Goal: Information Seeking & Learning: Learn about a topic

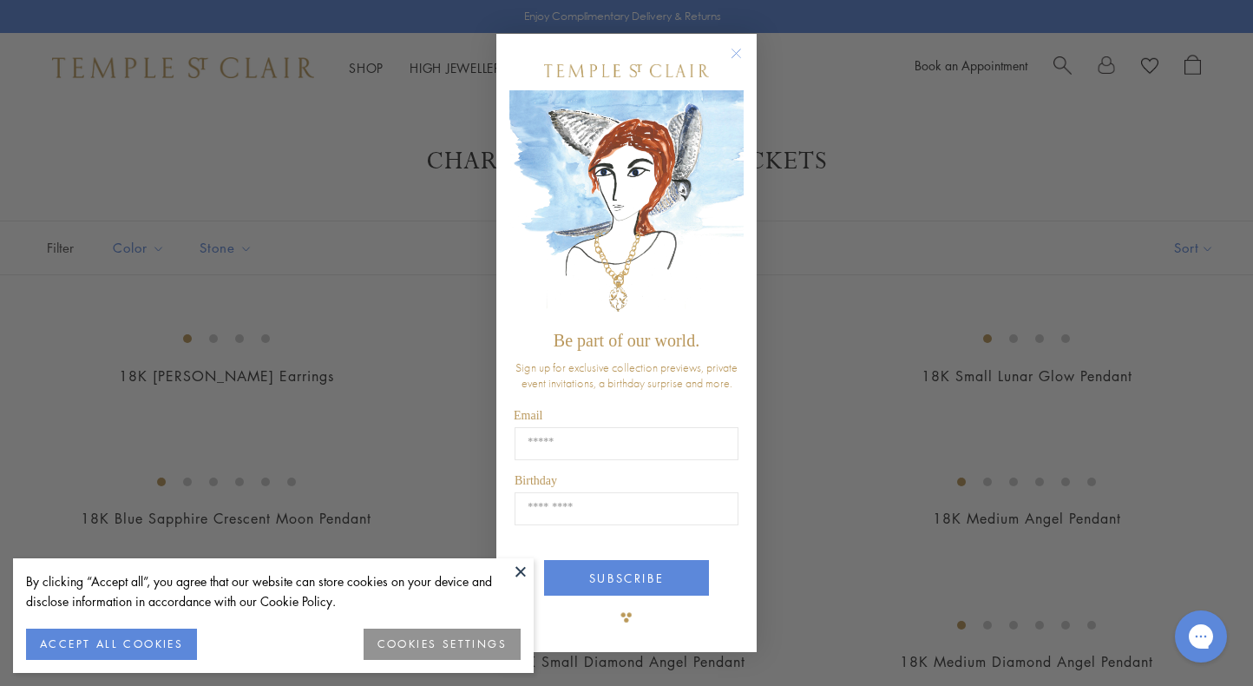
click at [844, 549] on div "Close dialog Be part of our world. Sign up for exclusive collection previews, p…" at bounding box center [626, 343] width 1253 height 686
click at [736, 58] on circle "Close dialog" at bounding box center [736, 53] width 21 height 21
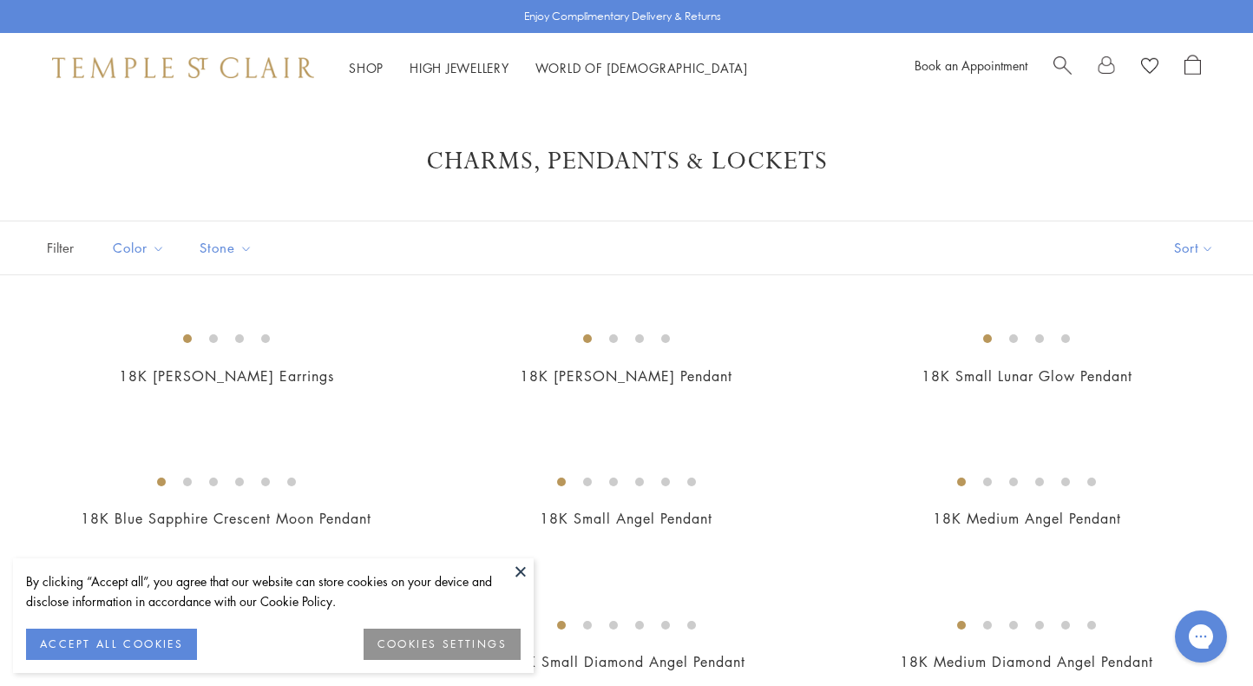
click at [161, 634] on button "ACCEPT ALL COOKIES" at bounding box center [111, 643] width 171 height 31
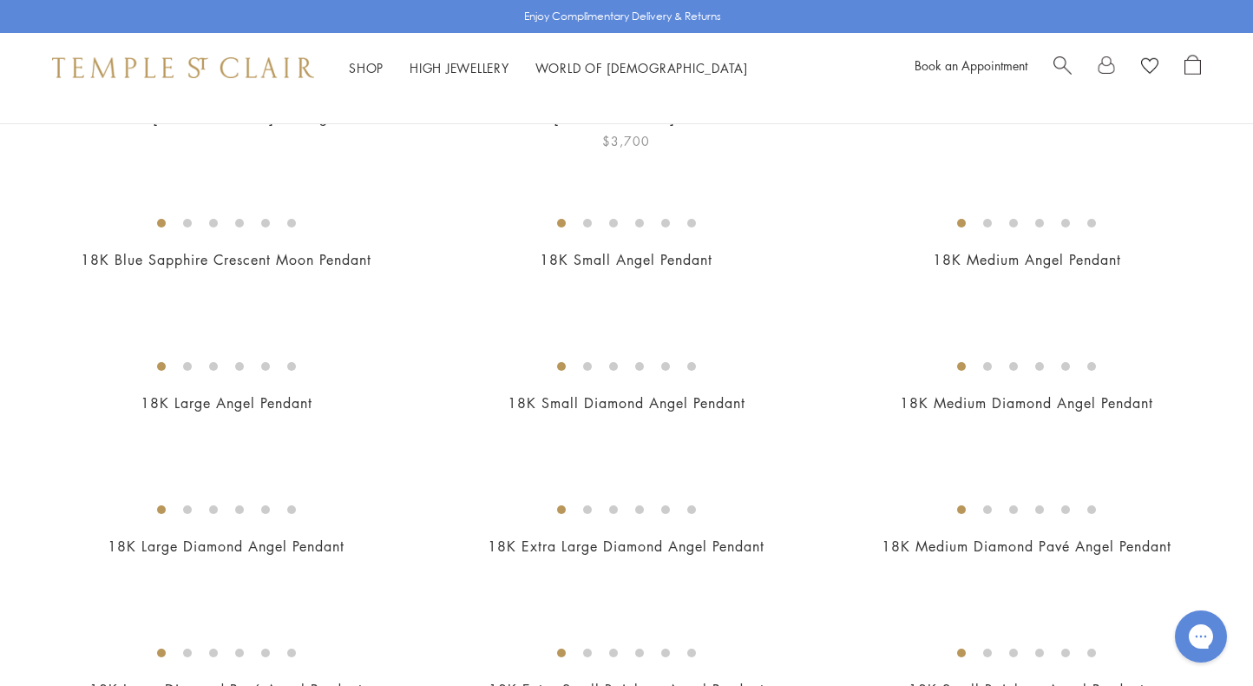
scroll to position [259, 0]
click at [0, 0] on img at bounding box center [0, 0] width 0 height 0
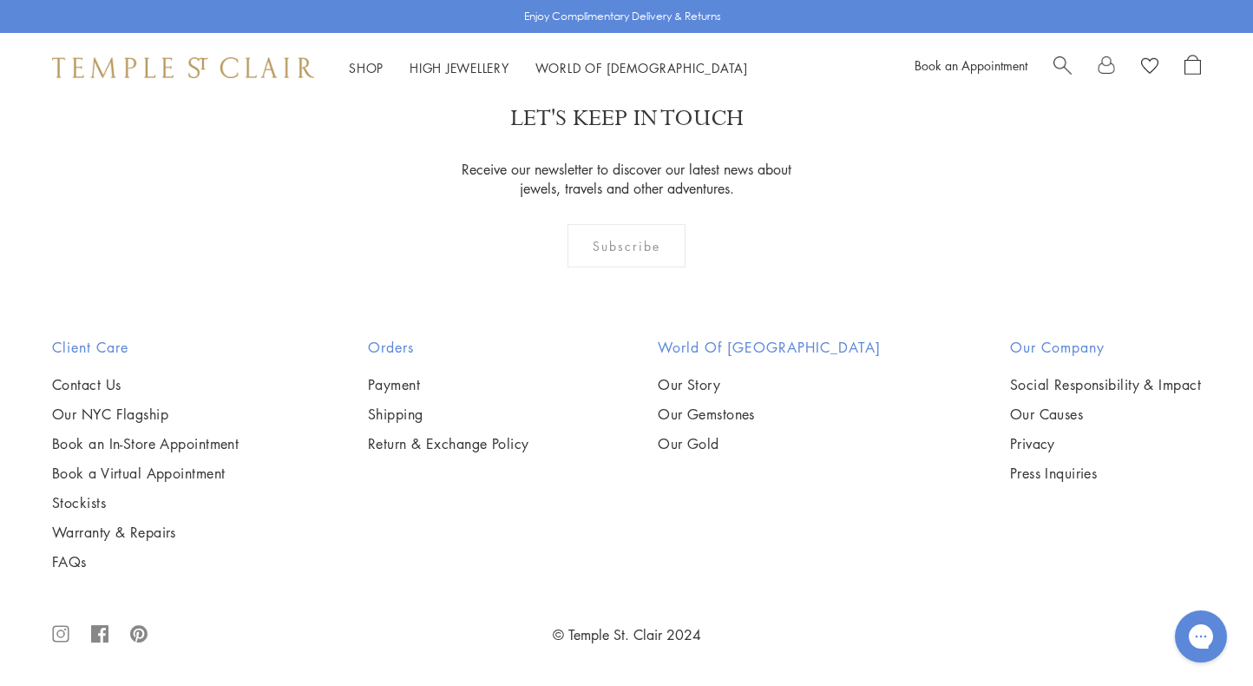
scroll to position [10513, 0]
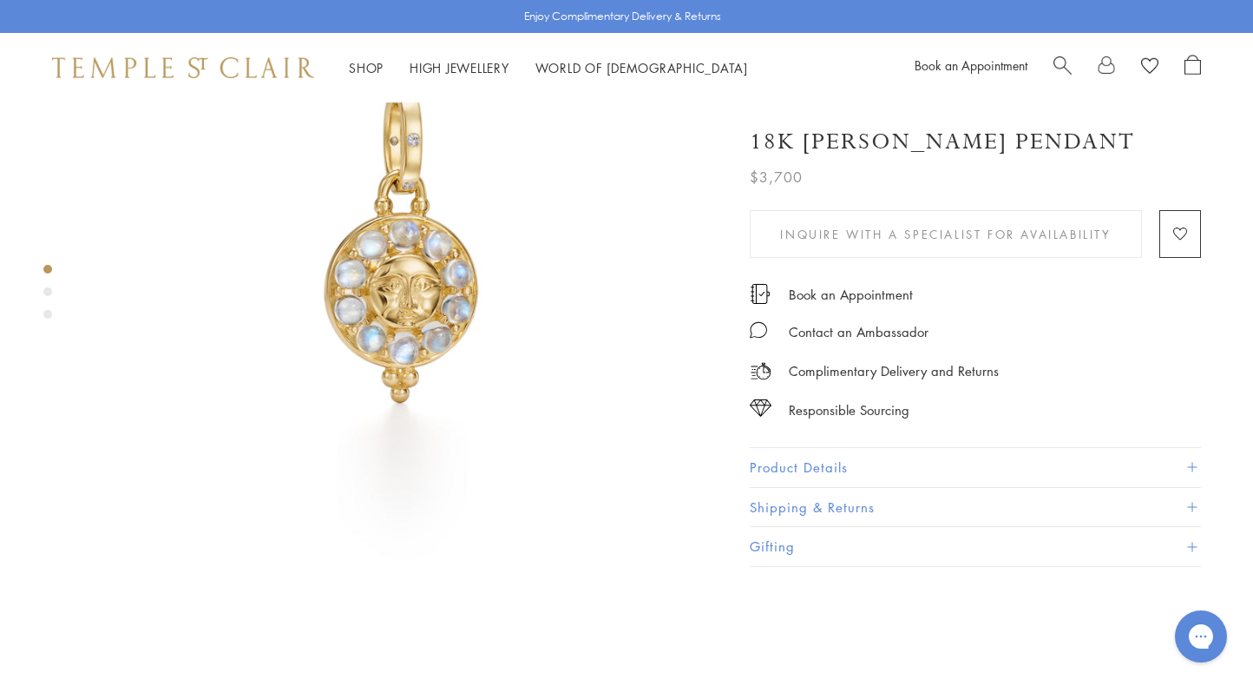
scroll to position [144, 3]
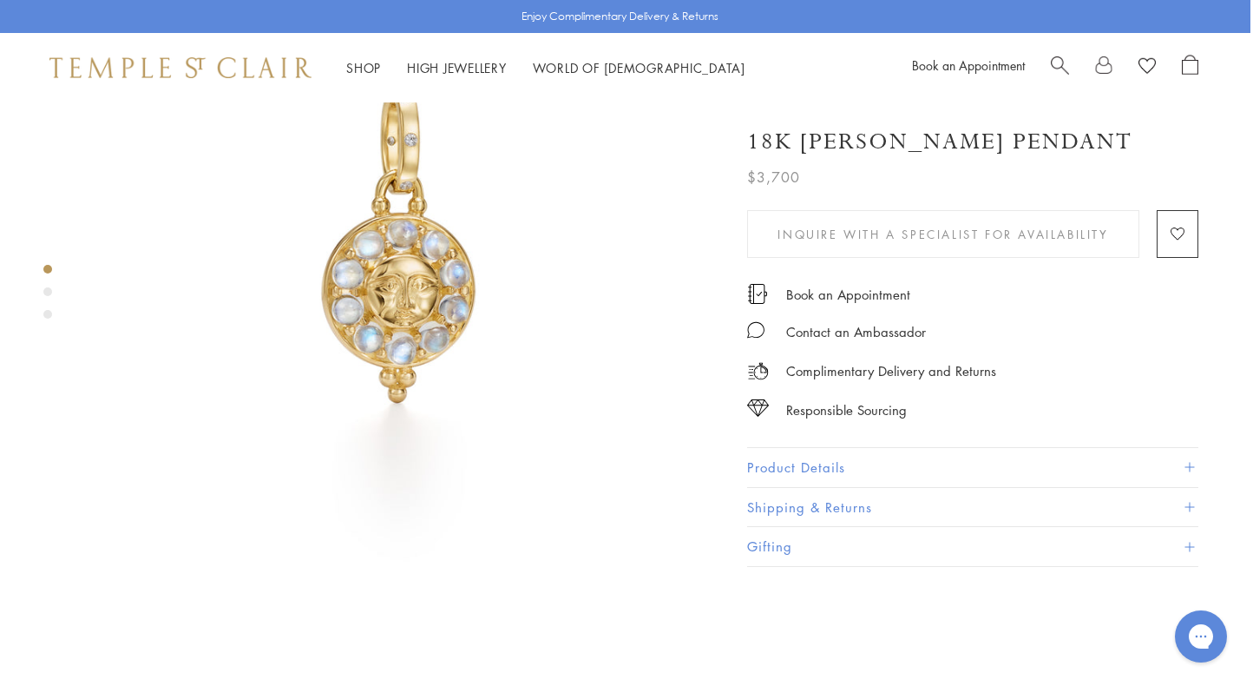
click at [43, 292] on div "Product gallery navigation" at bounding box center [47, 291] width 9 height 9
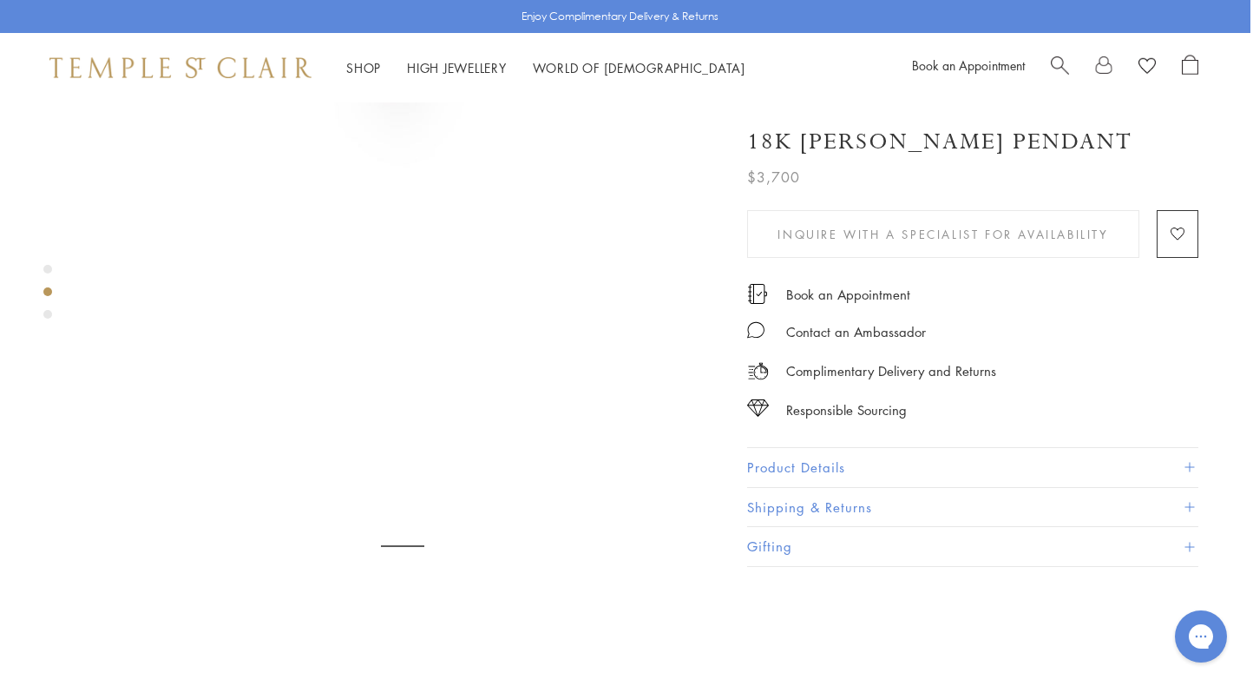
scroll to position [670, 3]
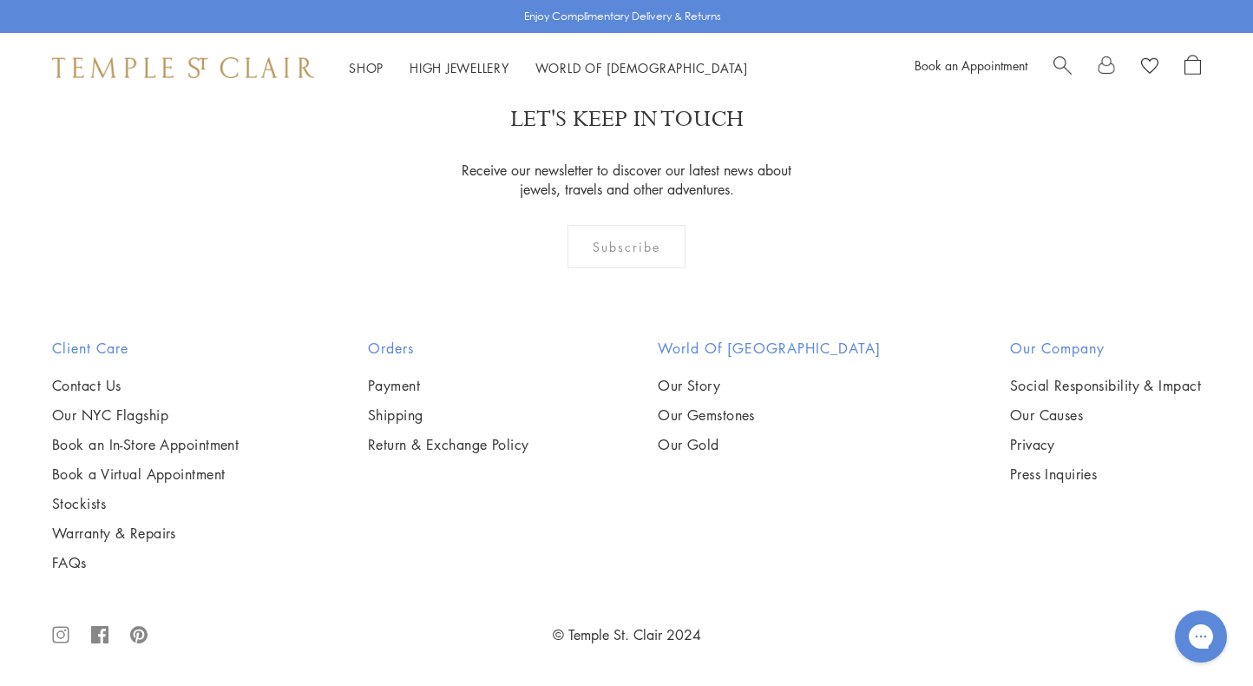
scroll to position [8942, 0]
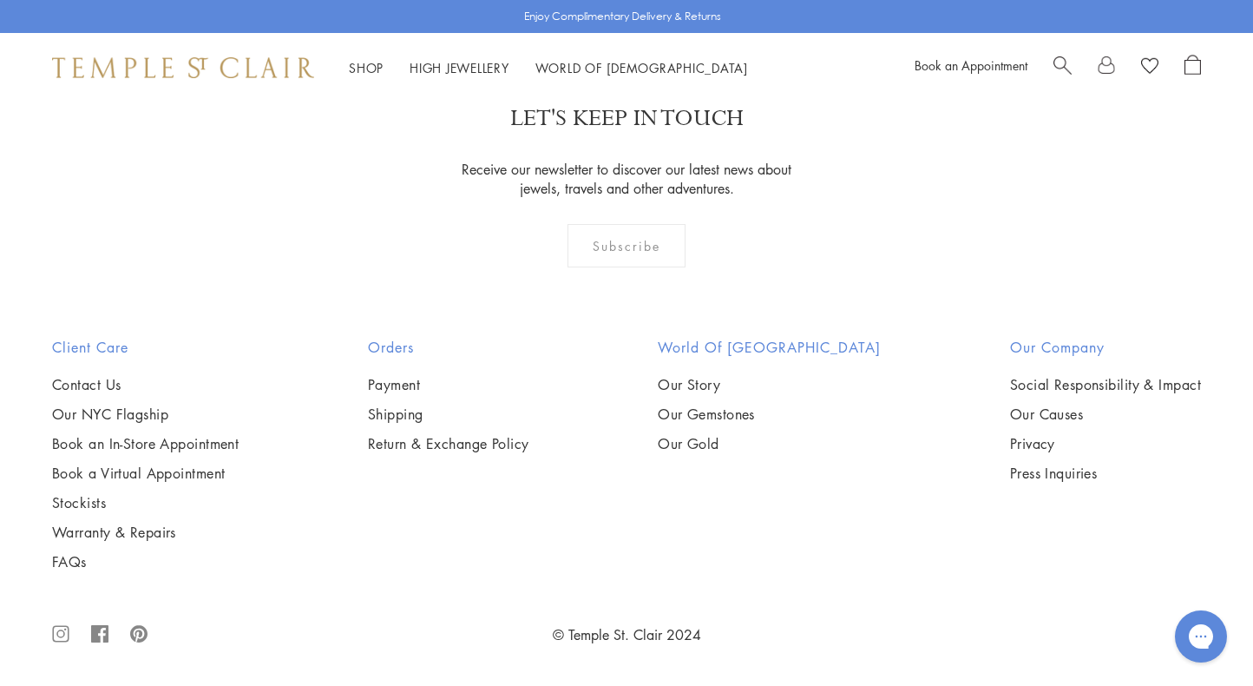
scroll to position [10351, 0]
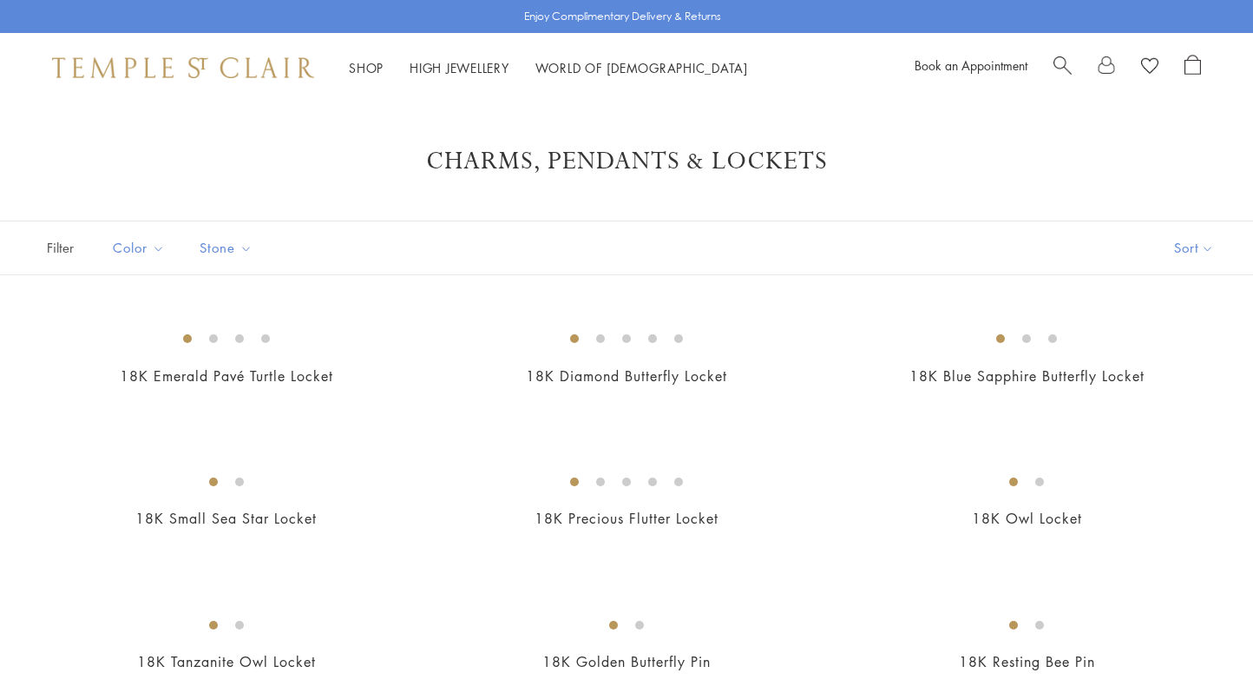
click at [0, 0] on img at bounding box center [0, 0] width 0 height 0
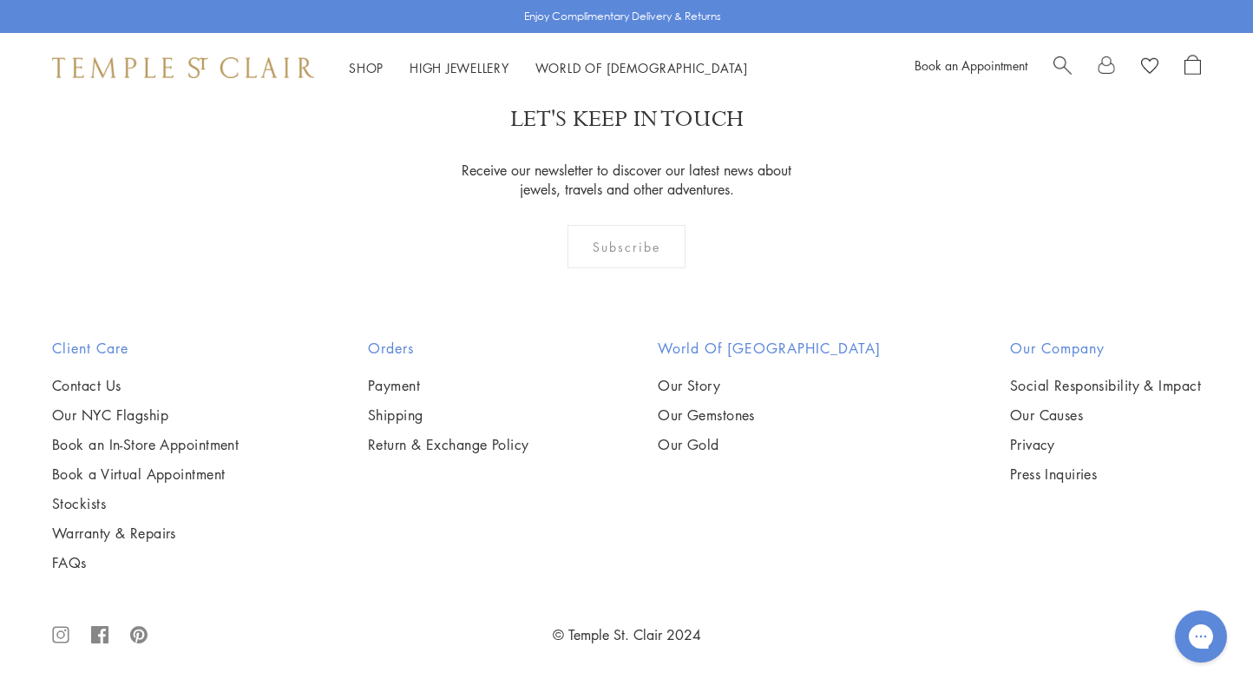
scroll to position [1028, 0]
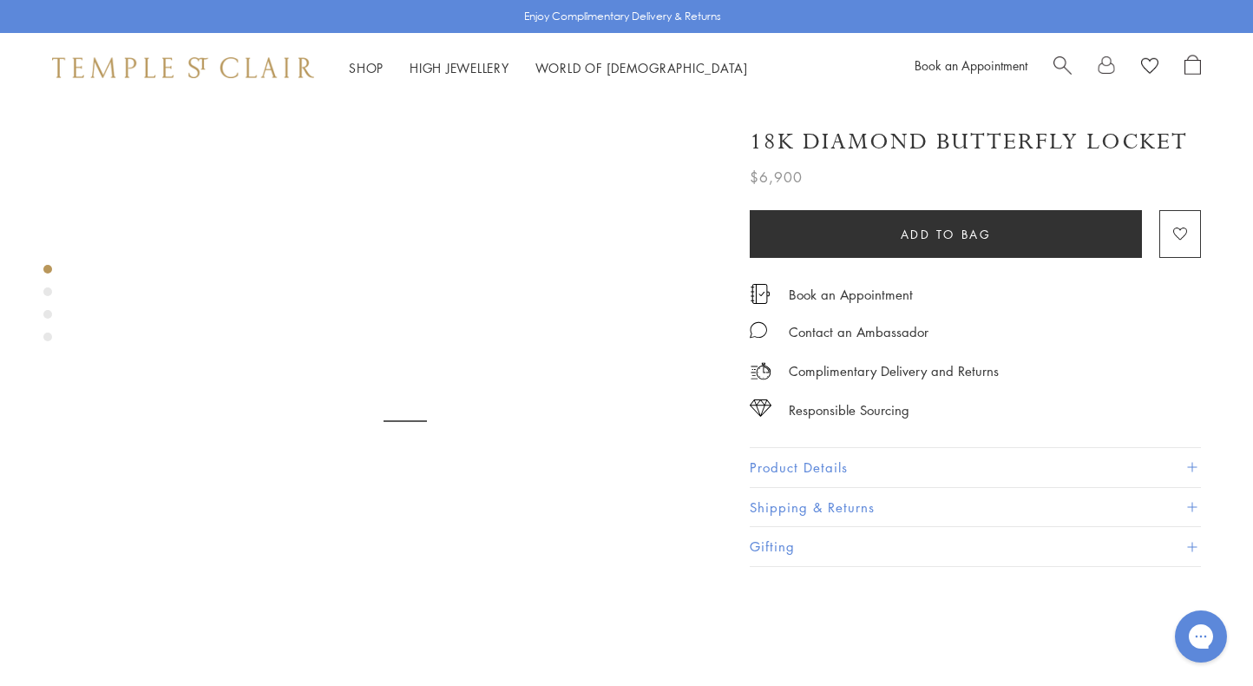
scroll to position [1, 0]
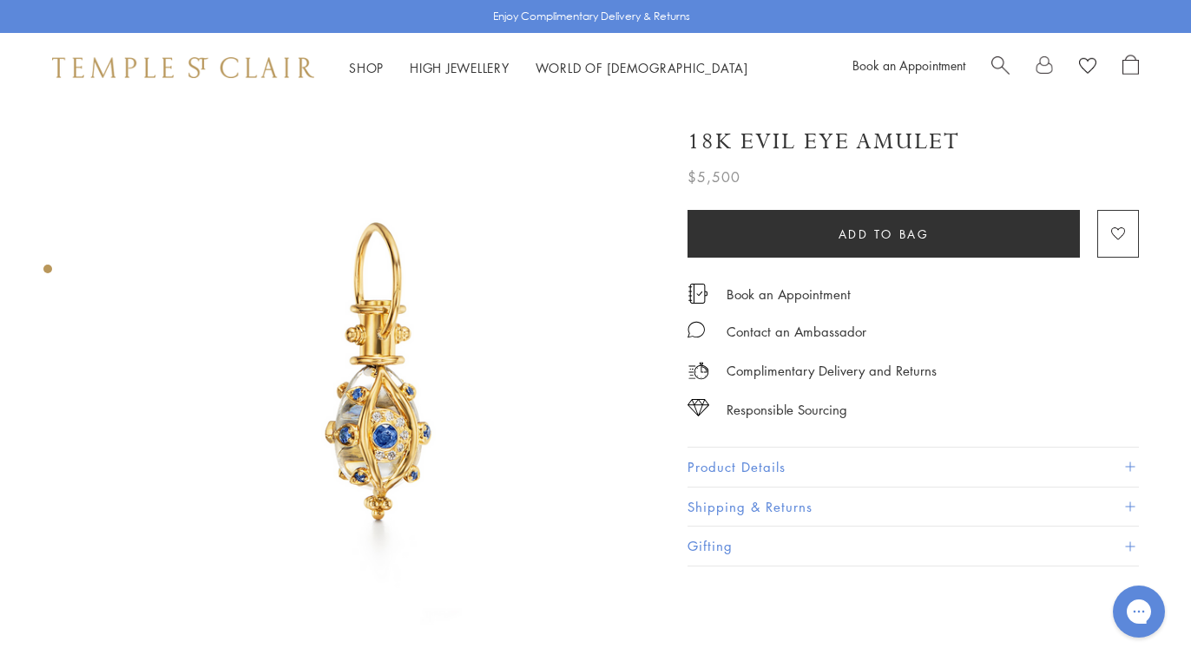
click at [610, 285] on img at bounding box center [374, 389] width 575 height 575
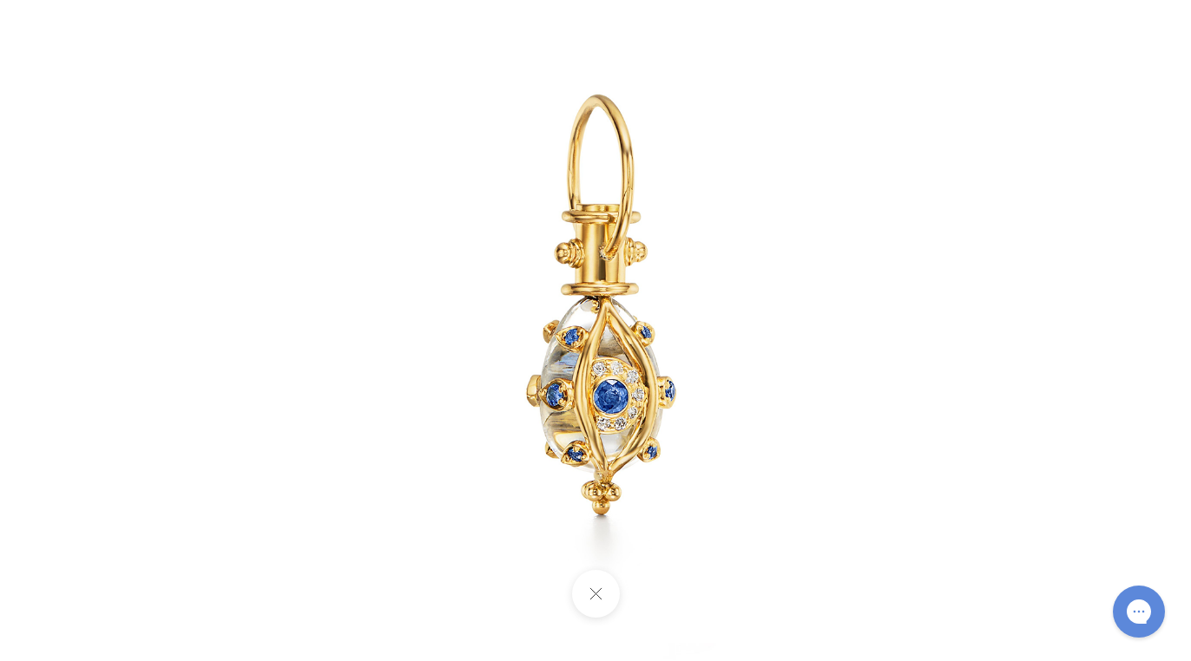
click at [703, 152] on img at bounding box center [595, 330] width 812 height 812
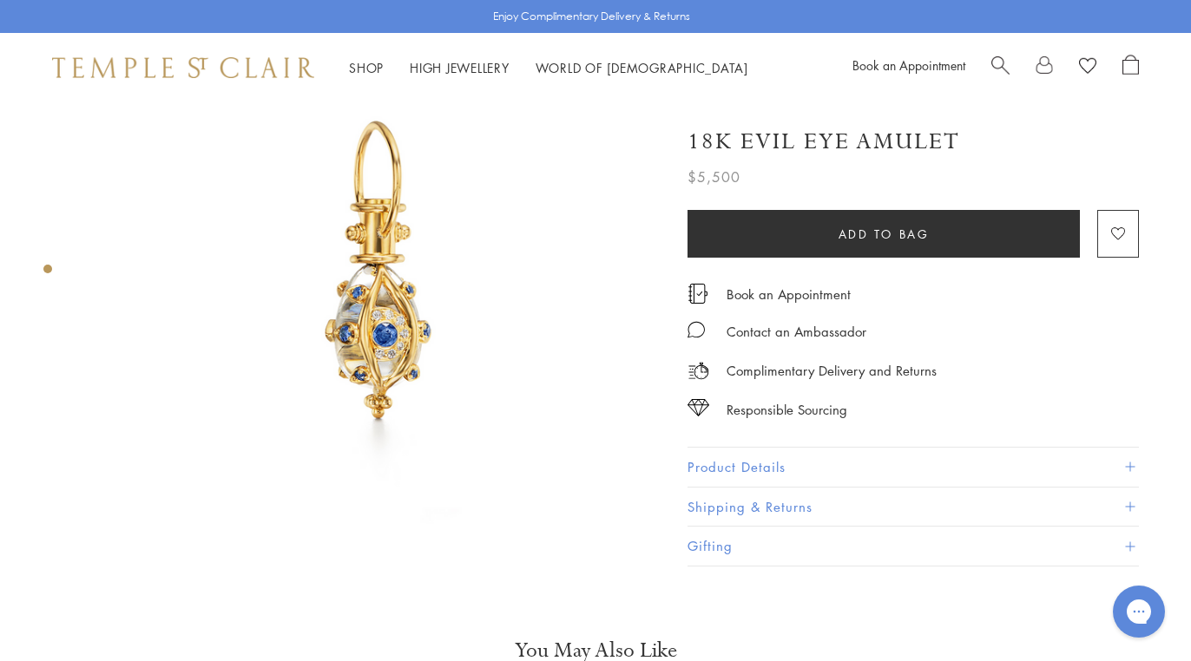
scroll to position [82, 0]
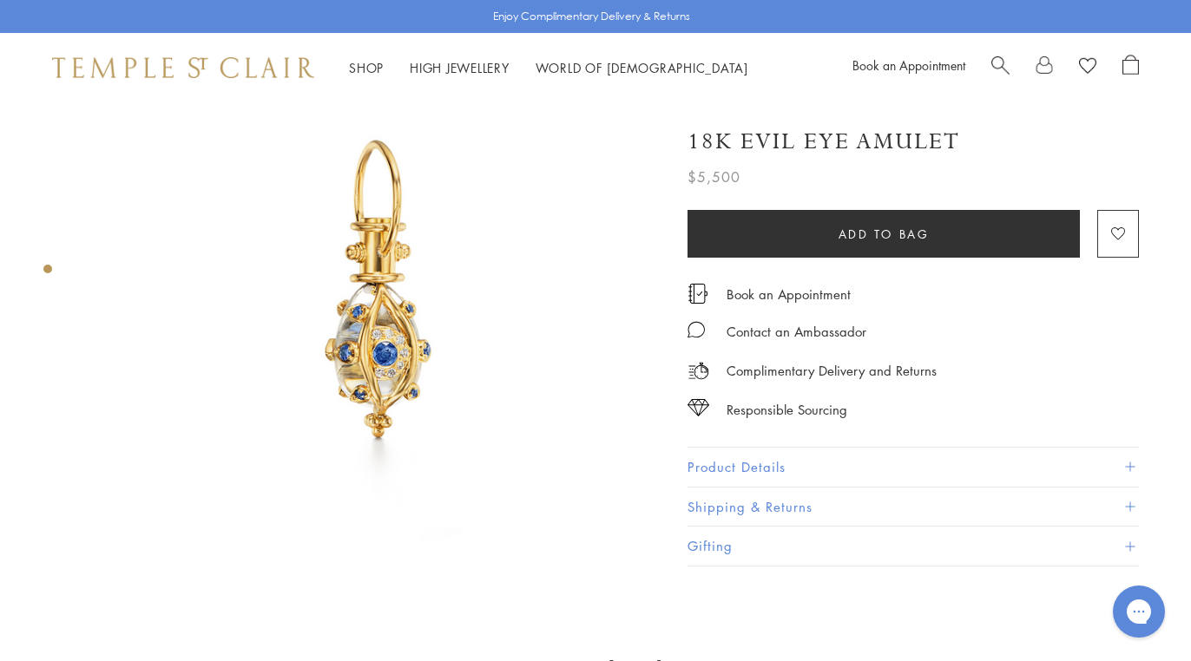
click at [742, 461] on button "Product Details" at bounding box center [912, 467] width 451 height 39
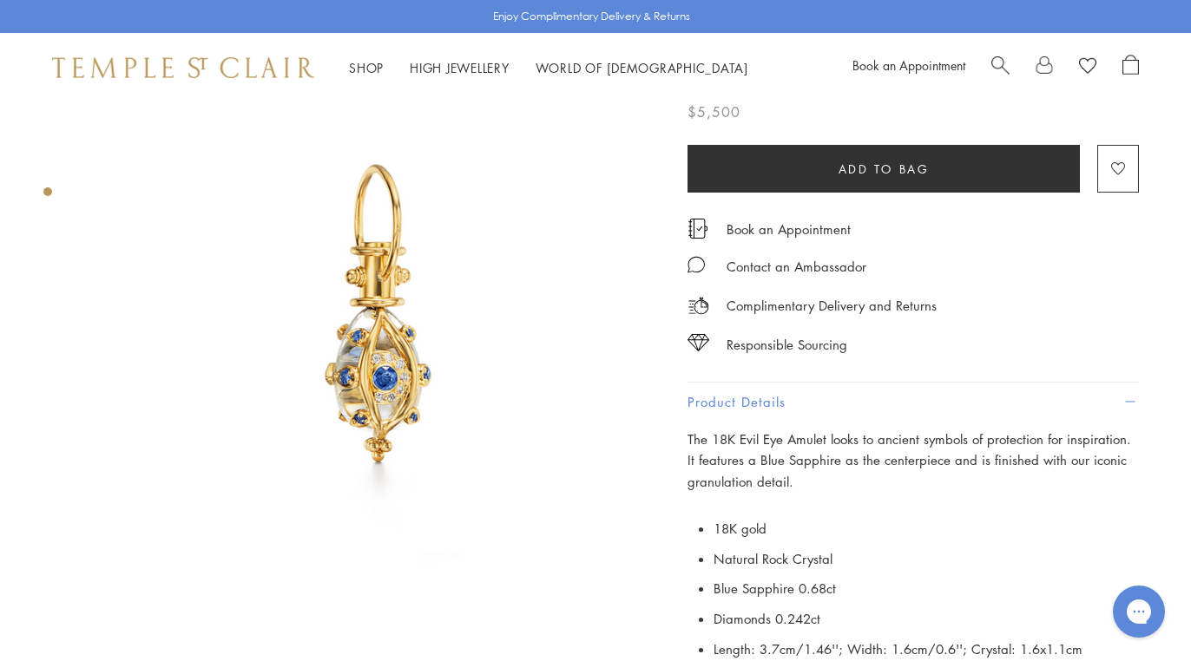
scroll to position [0, 0]
